Goal: Transaction & Acquisition: Download file/media

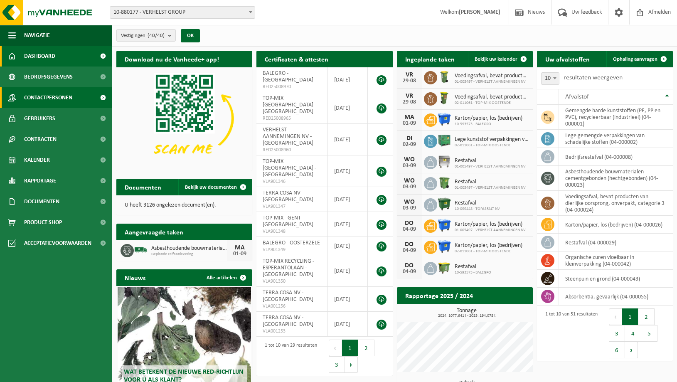
click at [38, 96] on span "Contactpersonen" at bounding box center [48, 97] width 48 height 21
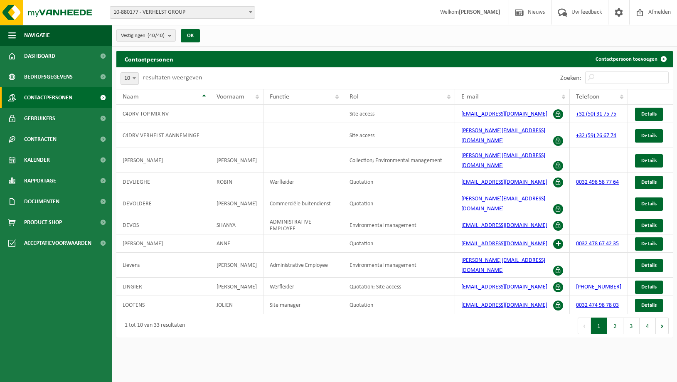
click at [133, 78] on b at bounding box center [134, 78] width 3 height 2
select select "100"
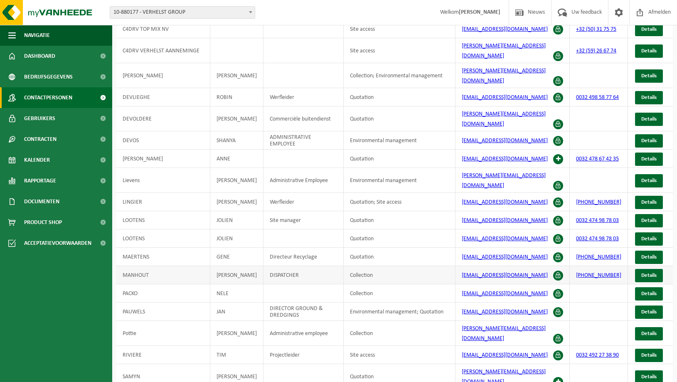
scroll to position [127, 0]
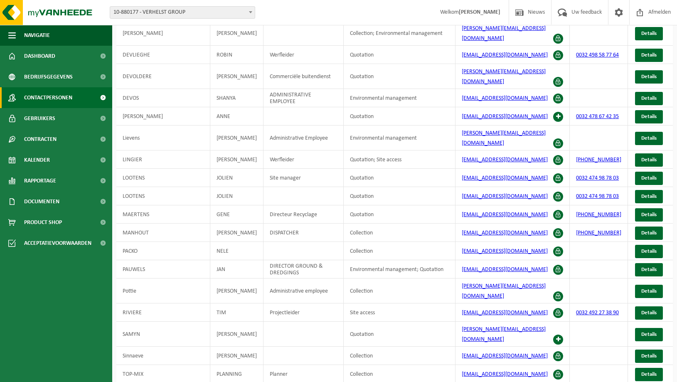
click at [145, 12] on span "10-880177 - VERHELST GROUP" at bounding box center [182, 13] width 145 height 12
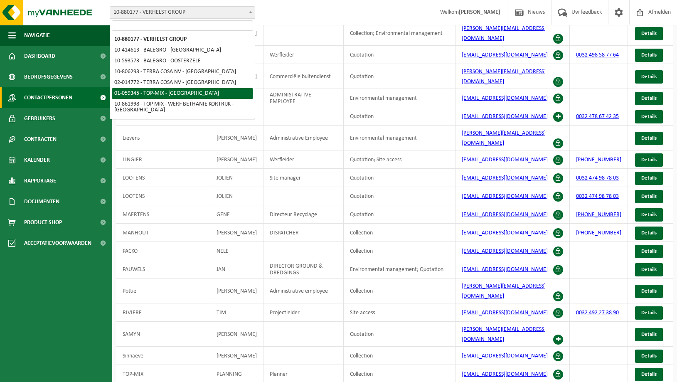
select select "379"
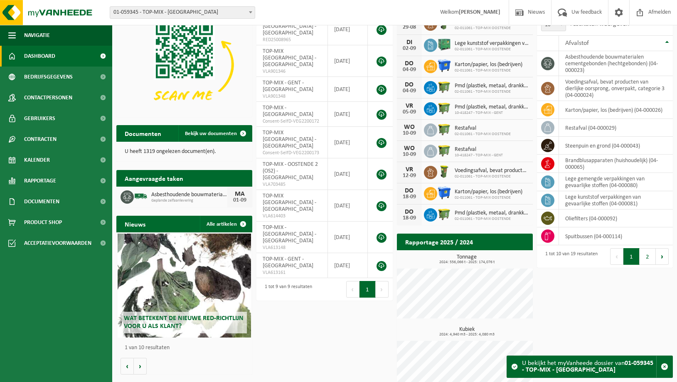
scroll to position [70, 0]
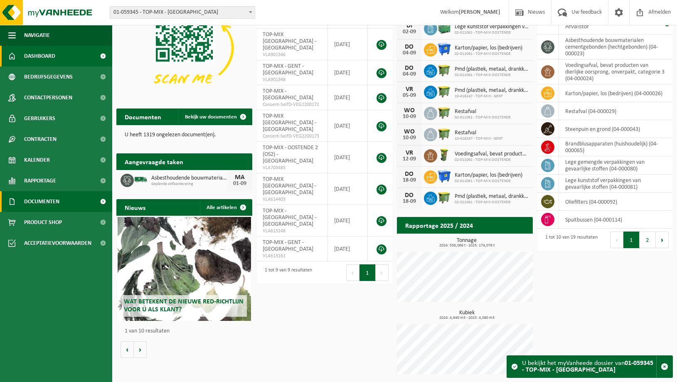
click at [39, 203] on span "Documenten" at bounding box center [41, 201] width 35 height 21
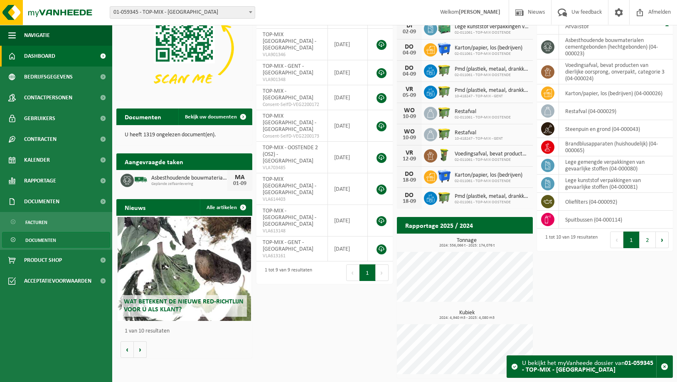
click at [39, 239] on span "Documenten" at bounding box center [40, 240] width 31 height 16
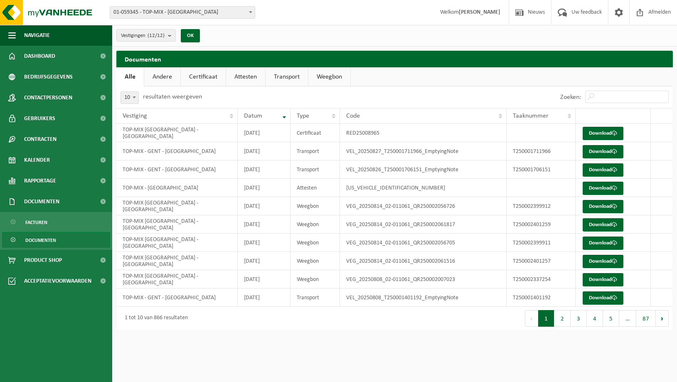
click at [293, 76] on link "Transport" at bounding box center [287, 76] width 42 height 19
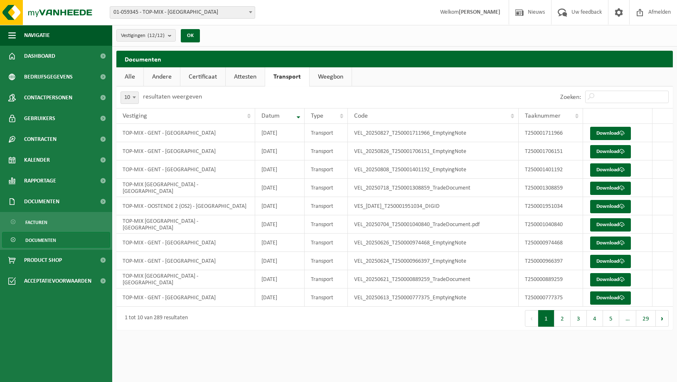
click at [129, 79] on link "Alle" at bounding box center [129, 76] width 27 height 19
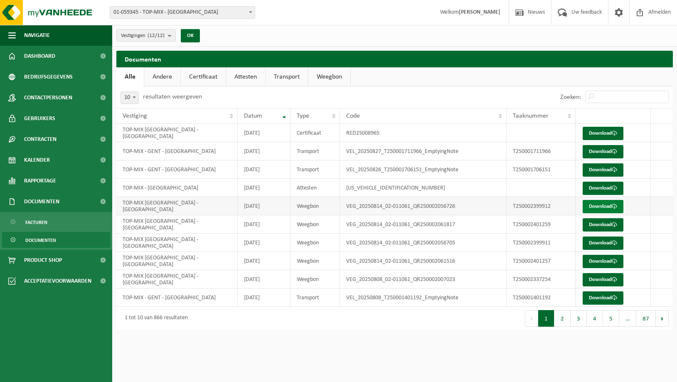
click at [599, 206] on link "Download" at bounding box center [603, 206] width 41 height 13
click at [164, 76] on link "Andere" at bounding box center [162, 76] width 36 height 19
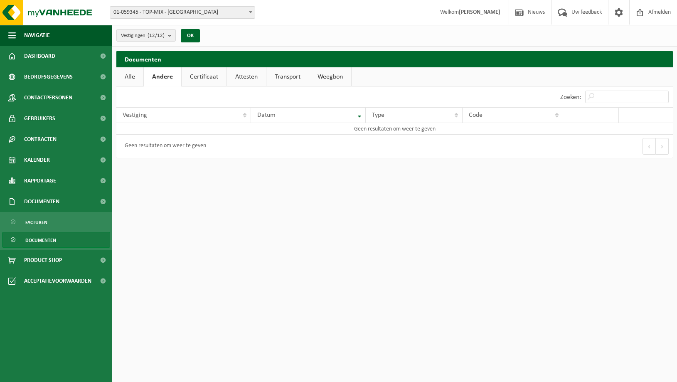
click at [208, 73] on link "Certificaat" at bounding box center [204, 76] width 45 height 19
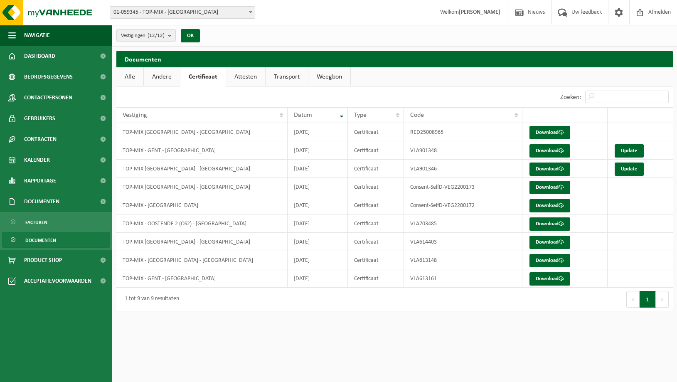
click at [245, 74] on link "Attesten" at bounding box center [245, 76] width 39 height 19
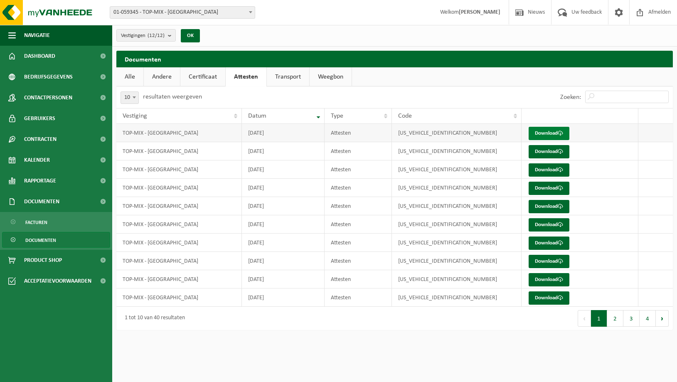
click at [551, 133] on link "Download" at bounding box center [549, 133] width 41 height 13
click at [285, 83] on link "Transport" at bounding box center [288, 76] width 42 height 19
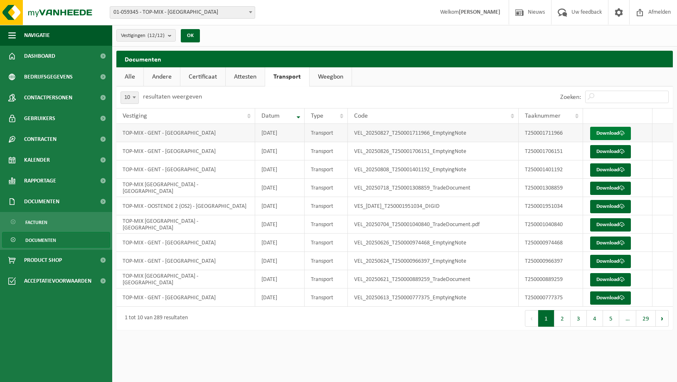
click at [603, 133] on link "Download" at bounding box center [610, 133] width 41 height 13
click at [327, 77] on link "Weegbon" at bounding box center [331, 76] width 42 height 19
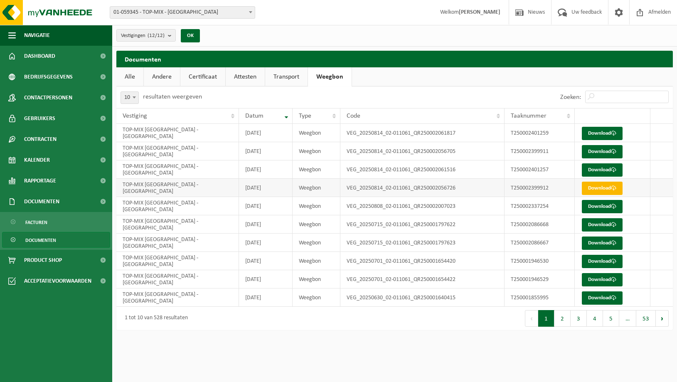
click at [599, 187] on link "Download" at bounding box center [602, 188] width 41 height 13
click at [633, 105] on div "Zoeken:" at bounding box center [614, 97] width 117 height 22
